Goal: Task Accomplishment & Management: Complete application form

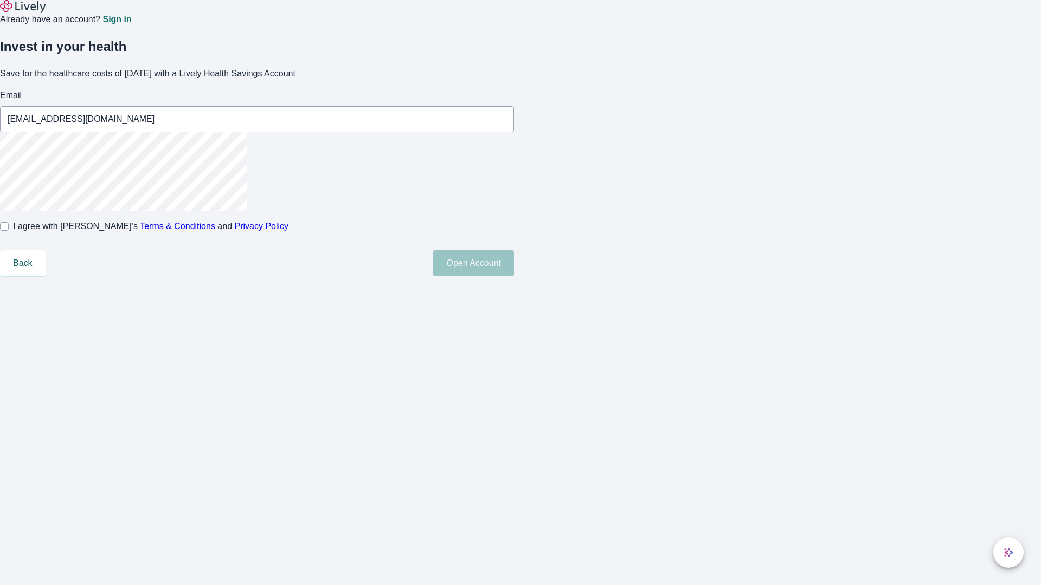
click at [9, 231] on input "I agree with Lively’s Terms & Conditions and Privacy Policy" at bounding box center [4, 226] width 9 height 9
checkbox input "true"
click at [514, 276] on button "Open Account" at bounding box center [473, 263] width 81 height 26
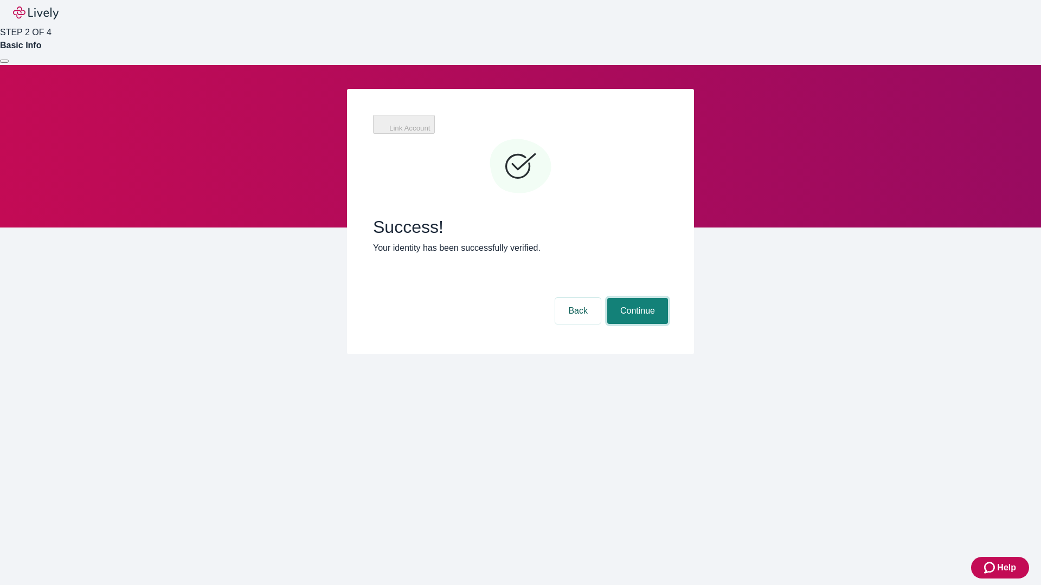
click at [636, 298] on button "Continue" at bounding box center [637, 311] width 61 height 26
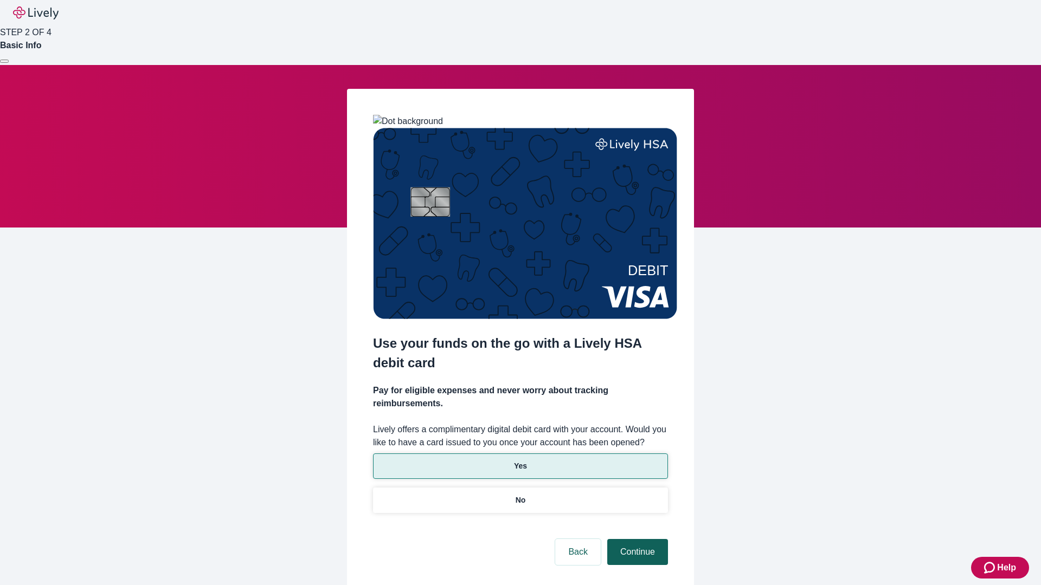
click at [520, 461] on p "Yes" at bounding box center [520, 466] width 13 height 11
click at [636, 539] on button "Continue" at bounding box center [637, 552] width 61 height 26
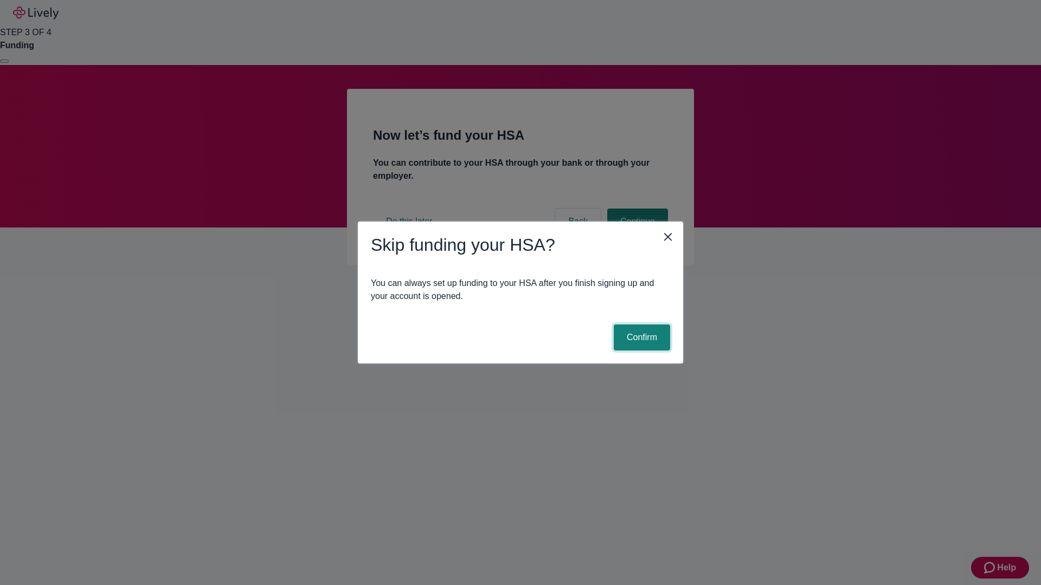
click at [640, 338] on button "Confirm" at bounding box center [642, 338] width 56 height 26
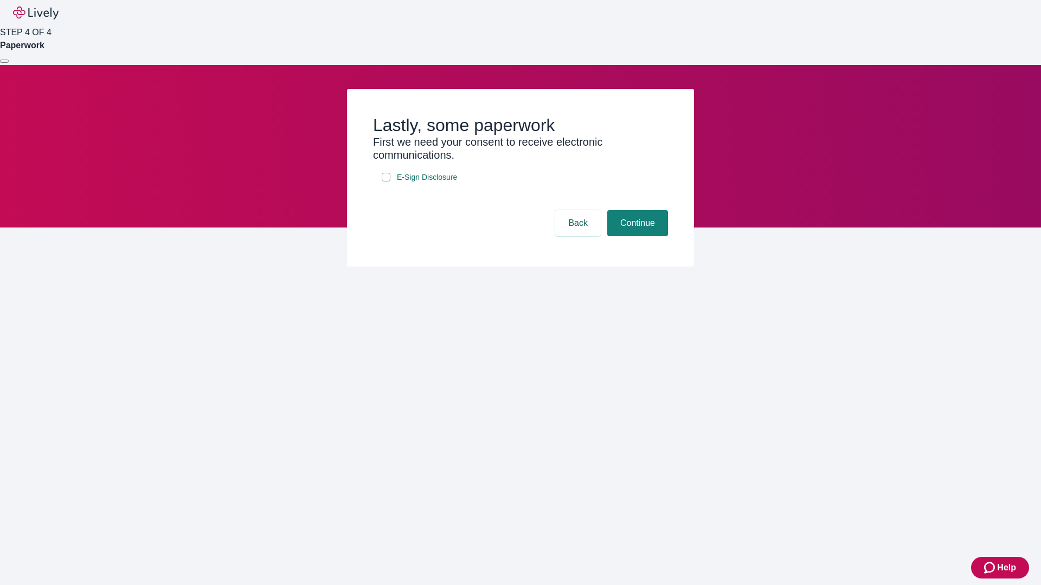
click at [386, 182] on input "E-Sign Disclosure" at bounding box center [386, 177] width 9 height 9
checkbox input "true"
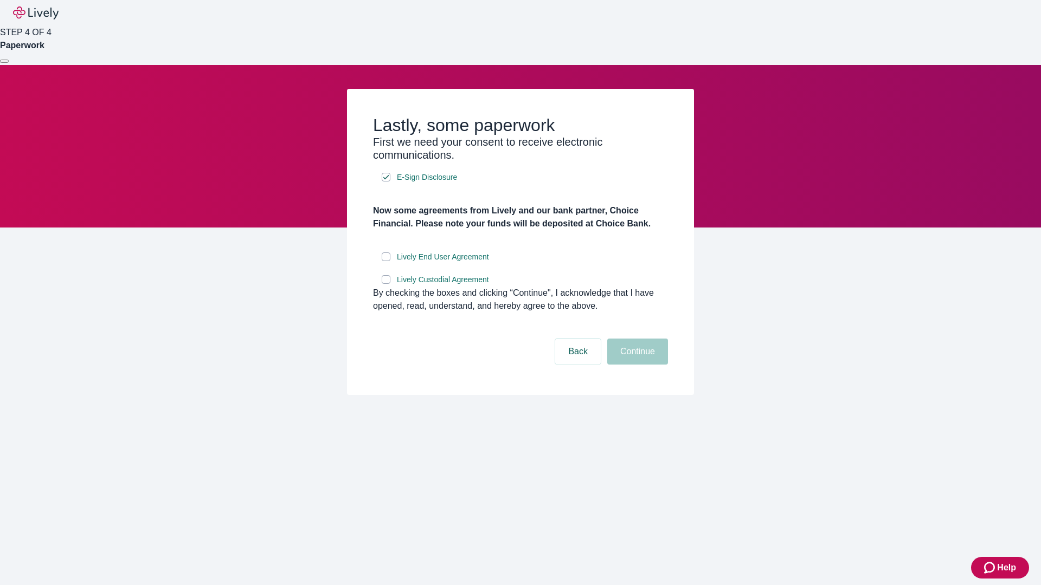
click at [386, 261] on input "Lively End User Agreement" at bounding box center [386, 257] width 9 height 9
checkbox input "true"
click at [386, 284] on input "Lively Custodial Agreement" at bounding box center [386, 279] width 9 height 9
checkbox input "true"
click at [636, 365] on button "Continue" at bounding box center [637, 352] width 61 height 26
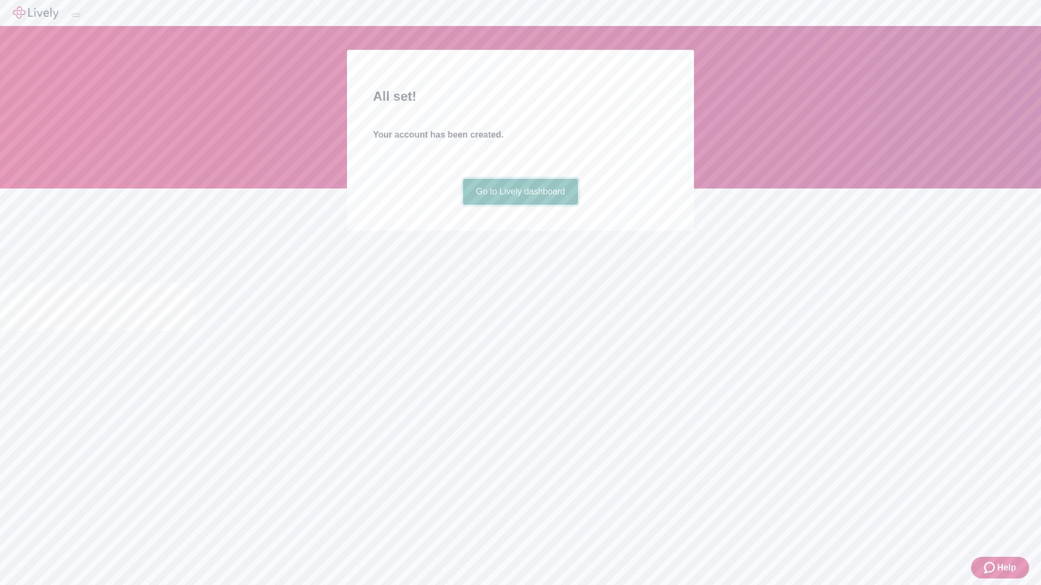
click at [520, 205] on link "Go to Lively dashboard" at bounding box center [520, 192] width 115 height 26
